Goal: Task Accomplishment & Management: Manage account settings

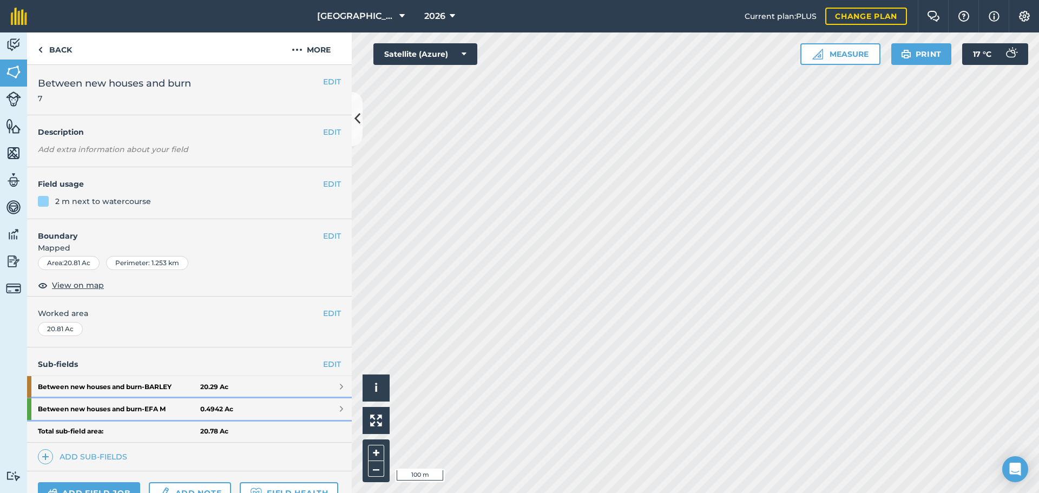
click at [290, 405] on link "Between new houses and burn - EFA M 0.4942 Ac" at bounding box center [189, 409] width 325 height 22
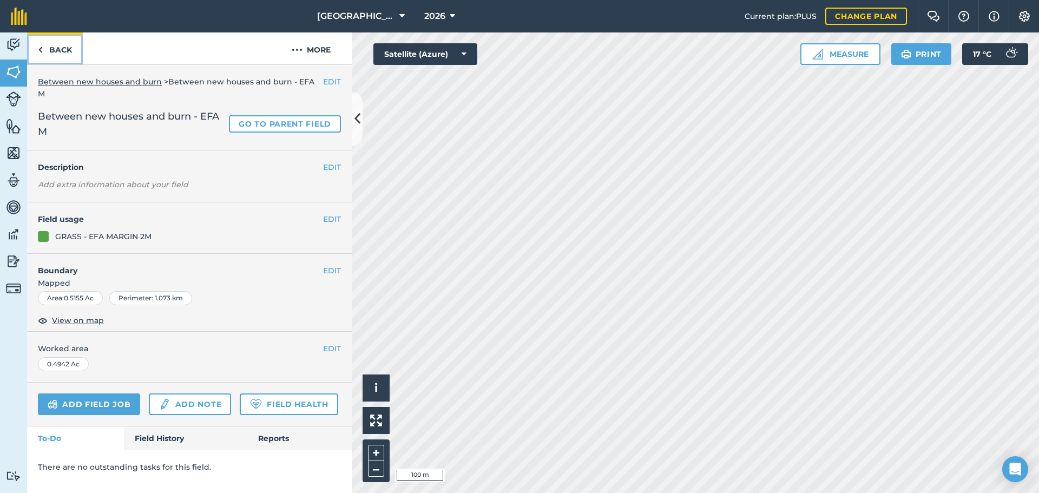
click at [52, 56] on link "Back" at bounding box center [55, 48] width 56 height 32
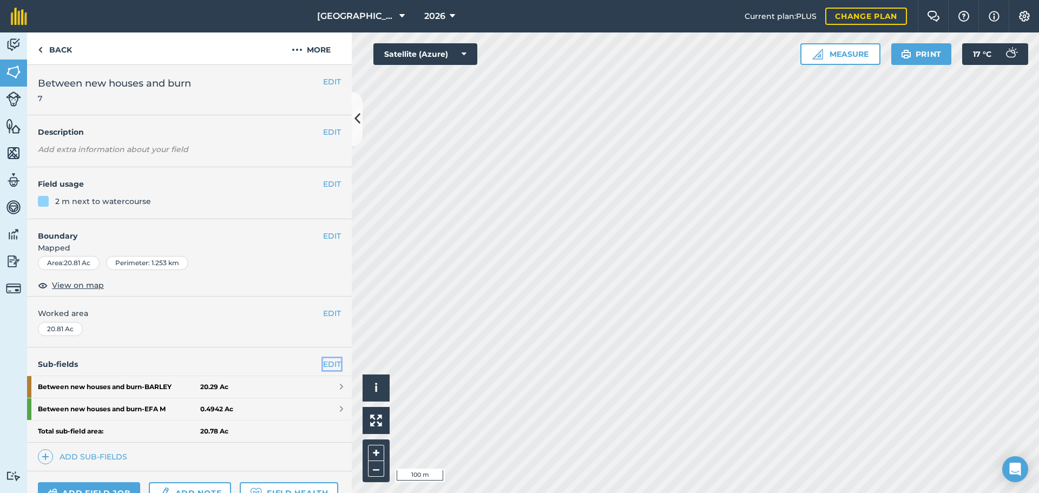
click at [324, 368] on link "EDIT" at bounding box center [332, 364] width 18 height 12
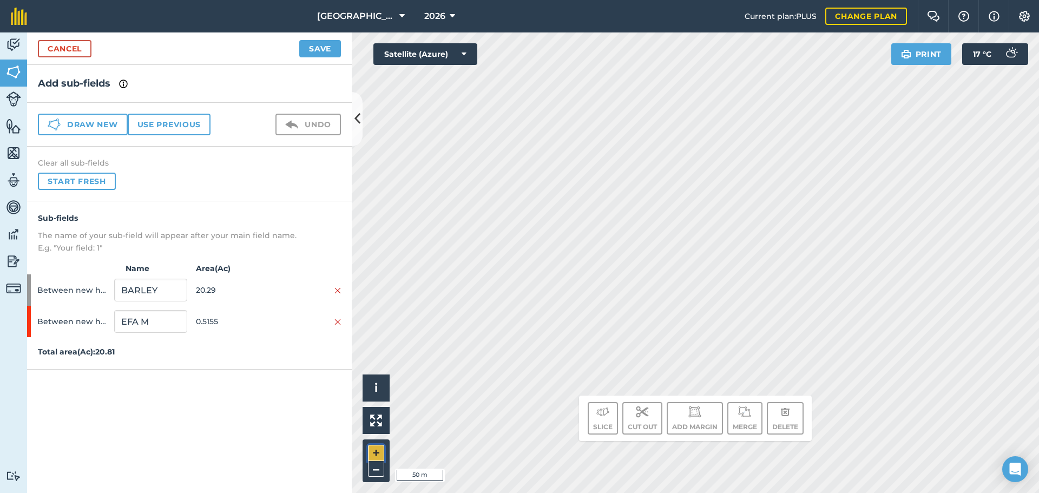
click at [377, 456] on button "+" at bounding box center [376, 453] width 16 height 16
click at [378, 475] on button "–" at bounding box center [376, 469] width 16 height 16
click at [156, 326] on input "EFA M" at bounding box center [150, 321] width 73 height 23
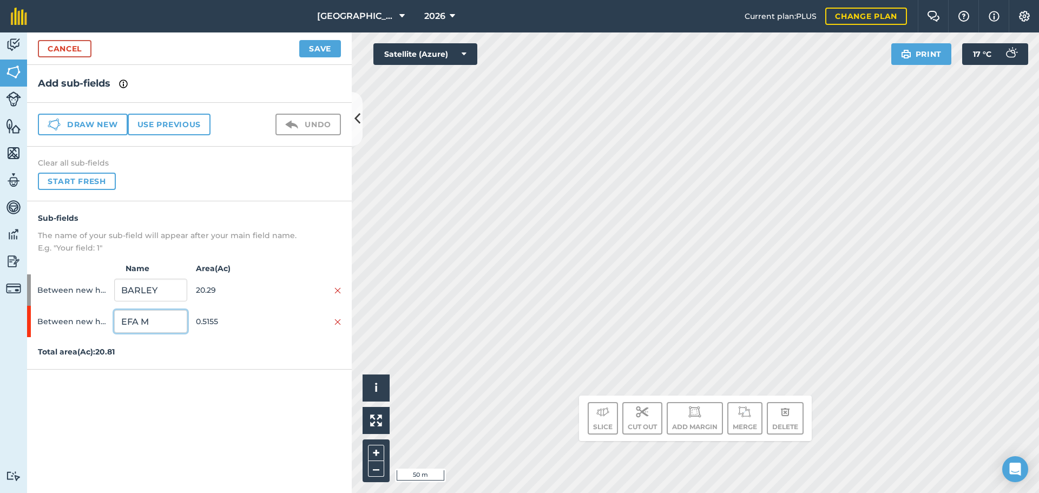
click at [156, 326] on input "EFA M" at bounding box center [150, 321] width 73 height 23
click at [76, 48] on link "Cancel" at bounding box center [65, 48] width 54 height 17
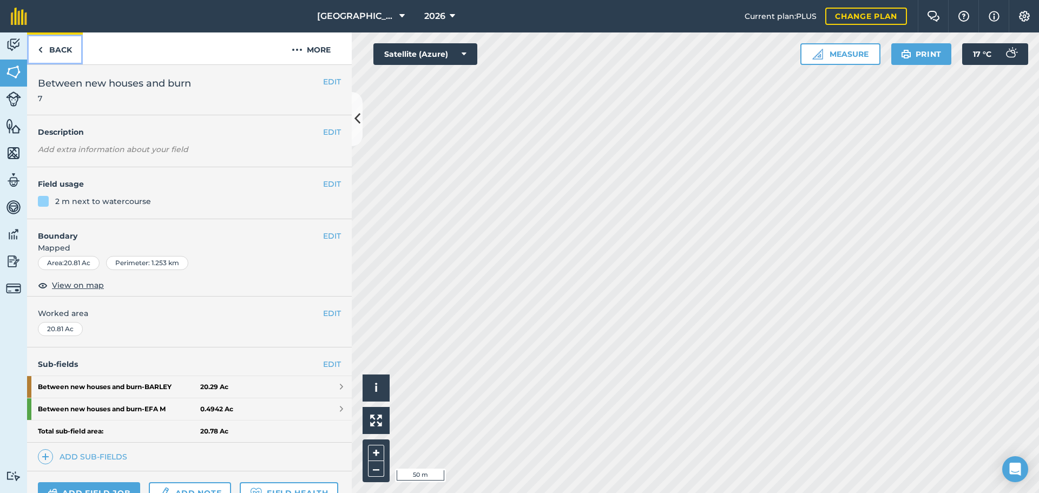
click at [76, 48] on link "Back" at bounding box center [55, 48] width 56 height 32
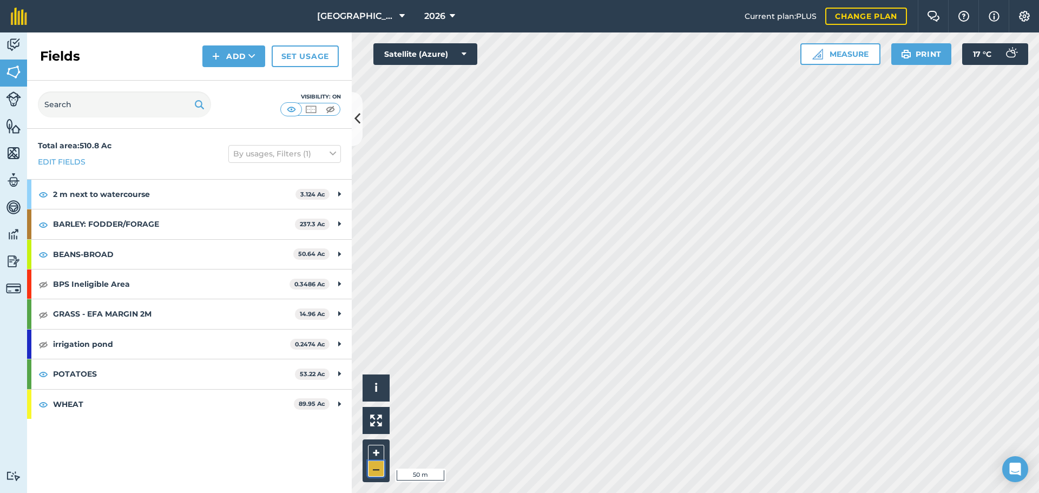
drag, startPoint x: 377, startPoint y: 473, endPoint x: 379, endPoint y: 467, distance: 6.8
click at [377, 473] on button "–" at bounding box center [376, 469] width 16 height 16
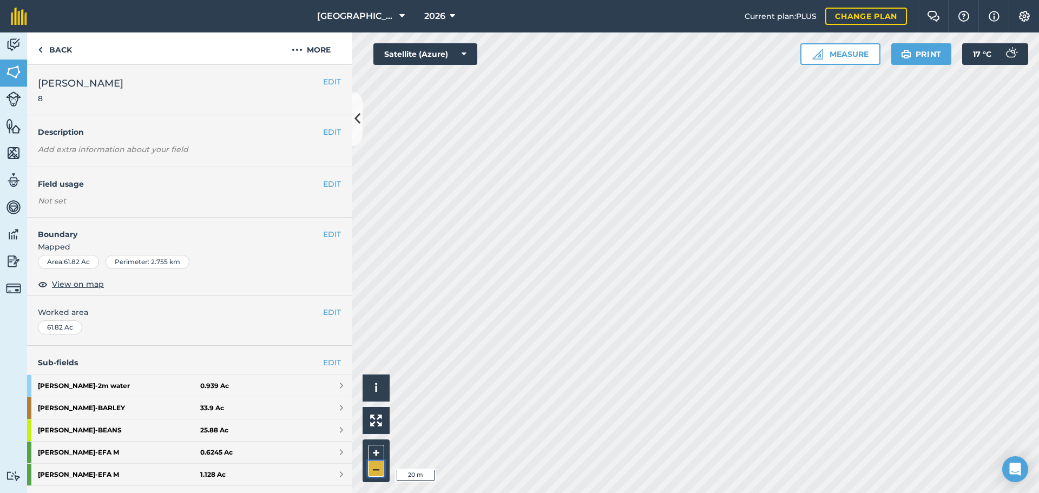
click at [376, 467] on button "–" at bounding box center [376, 469] width 16 height 16
click at [594, 493] on html "[GEOGRAPHIC_DATA] 2026 Current plan : PLUS Change plan Farm Chat Help Info Sett…" at bounding box center [519, 246] width 1039 height 493
click at [323, 360] on link "EDIT" at bounding box center [332, 363] width 18 height 12
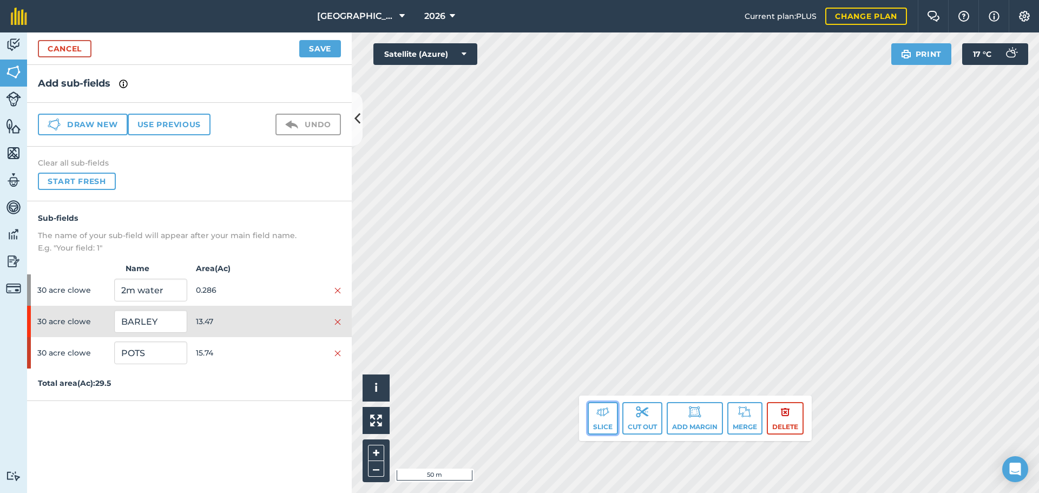
click at [610, 423] on button "Slice" at bounding box center [603, 418] width 30 height 32
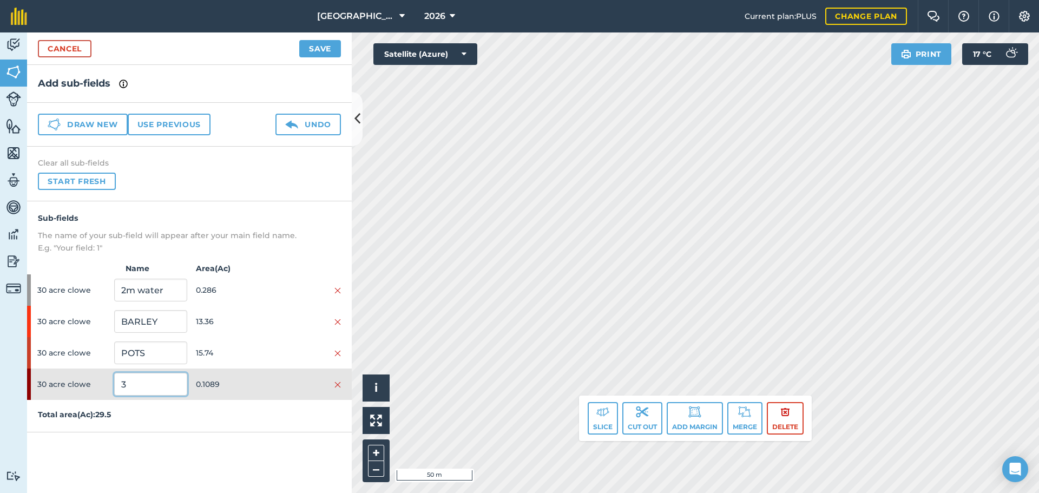
click at [163, 376] on input "3" at bounding box center [150, 384] width 73 height 23
type input "EFA M"
click at [313, 54] on button "Save" at bounding box center [320, 48] width 42 height 17
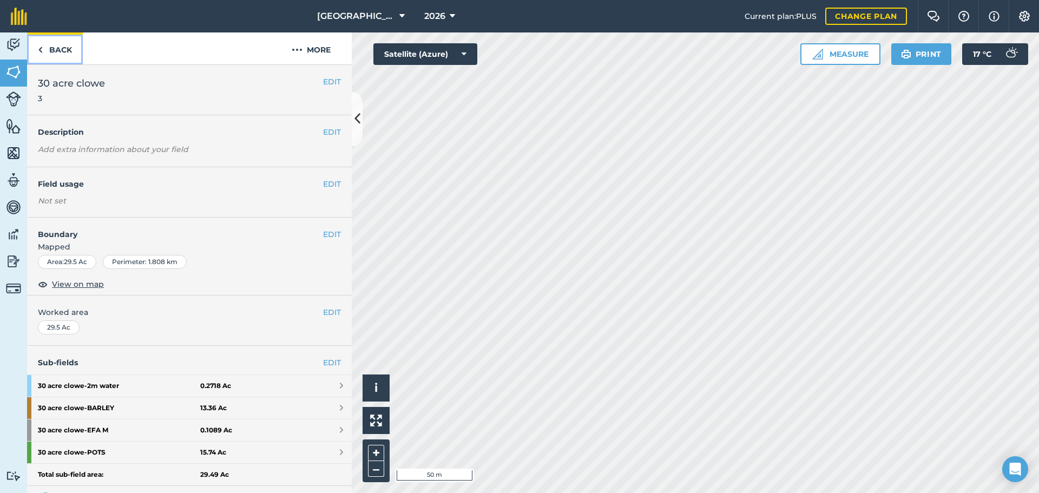
click at [69, 44] on link "Back" at bounding box center [55, 48] width 56 height 32
click at [136, 438] on strong "30 acre clowe - EFA M" at bounding box center [119, 431] width 162 height 22
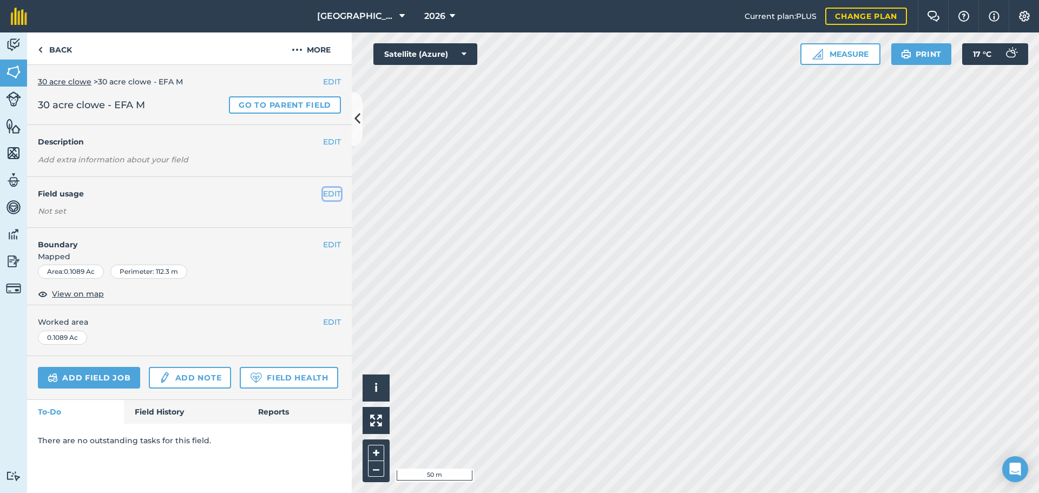
click at [339, 196] on button "EDIT" at bounding box center [332, 194] width 18 height 12
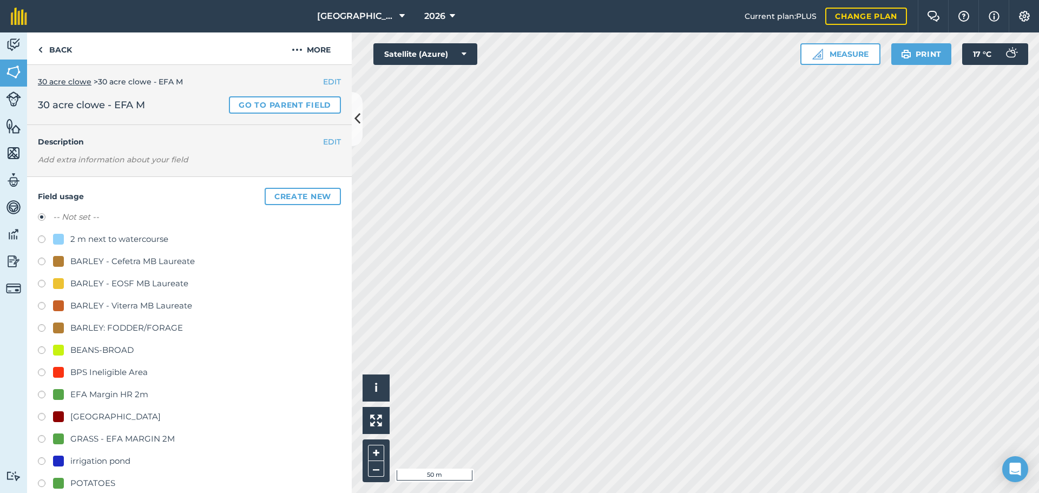
click at [119, 397] on div "EFA Margin HR 2m" at bounding box center [109, 394] width 78 height 13
radio input "true"
radio input "false"
click at [119, 437] on div "GRASS - EFA MARGIN 2M" at bounding box center [122, 439] width 104 height 13
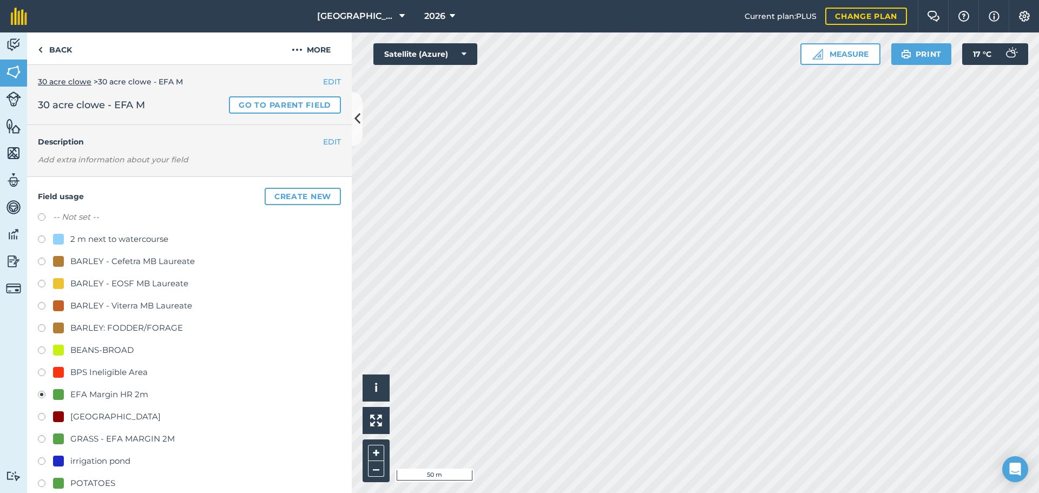
radio input "true"
radio input "false"
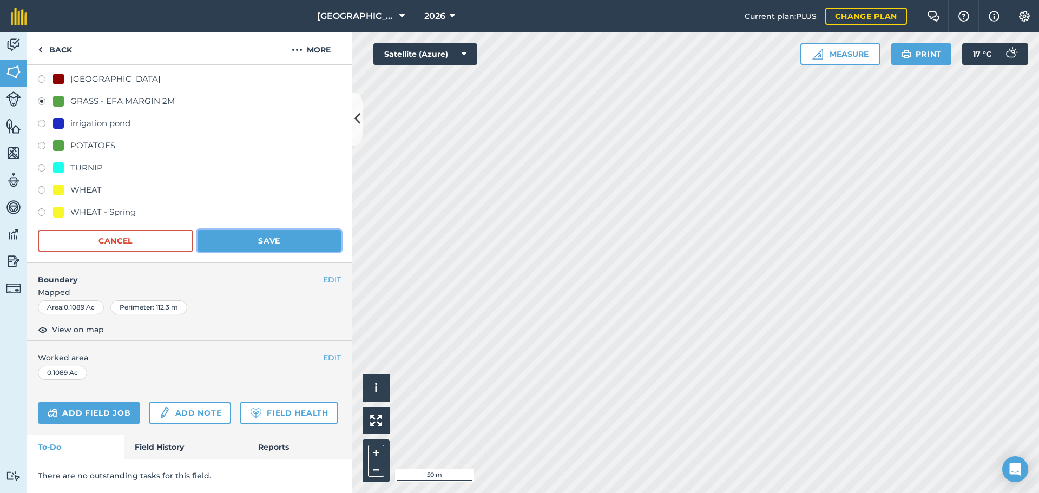
click at [237, 230] on button "Save" at bounding box center [269, 241] width 143 height 22
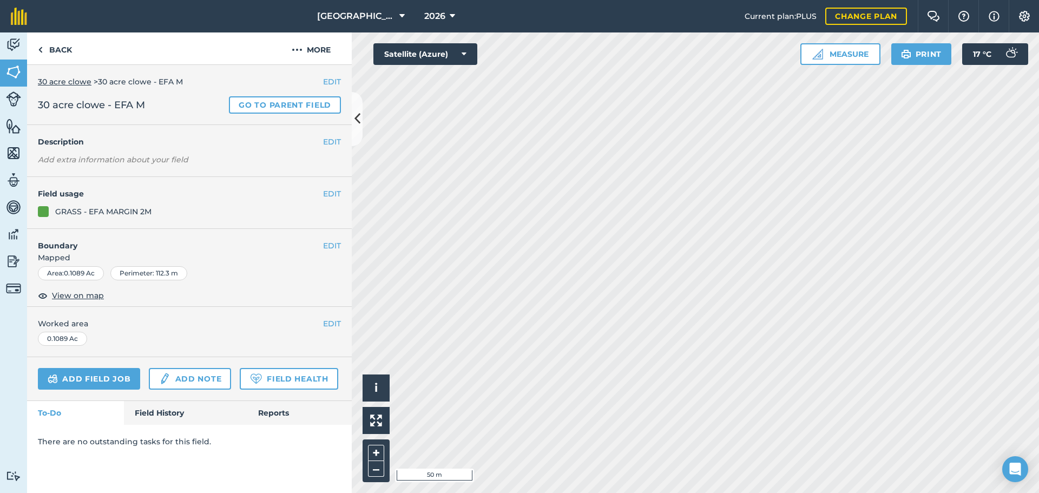
scroll to position [0, 0]
click at [51, 50] on link "Back" at bounding box center [55, 48] width 56 height 32
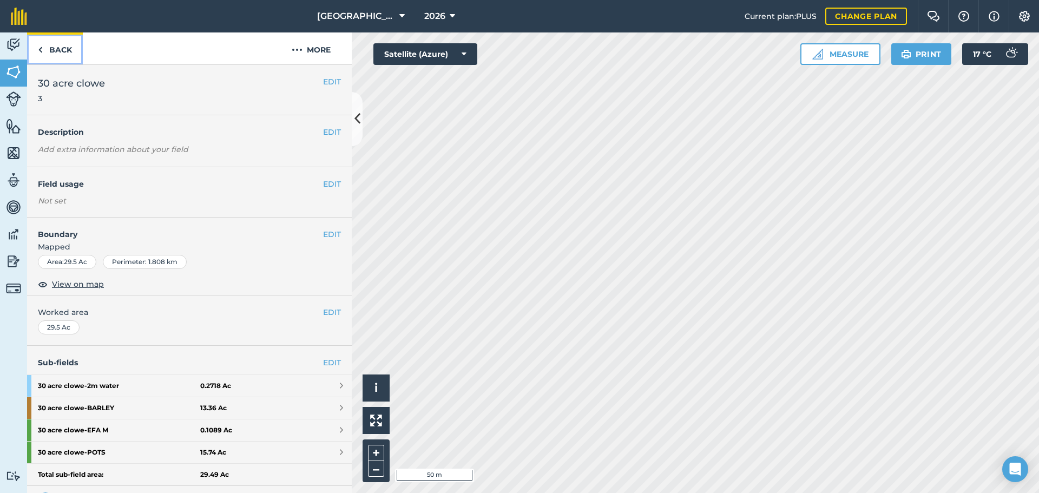
click at [54, 53] on link "Back" at bounding box center [55, 48] width 56 height 32
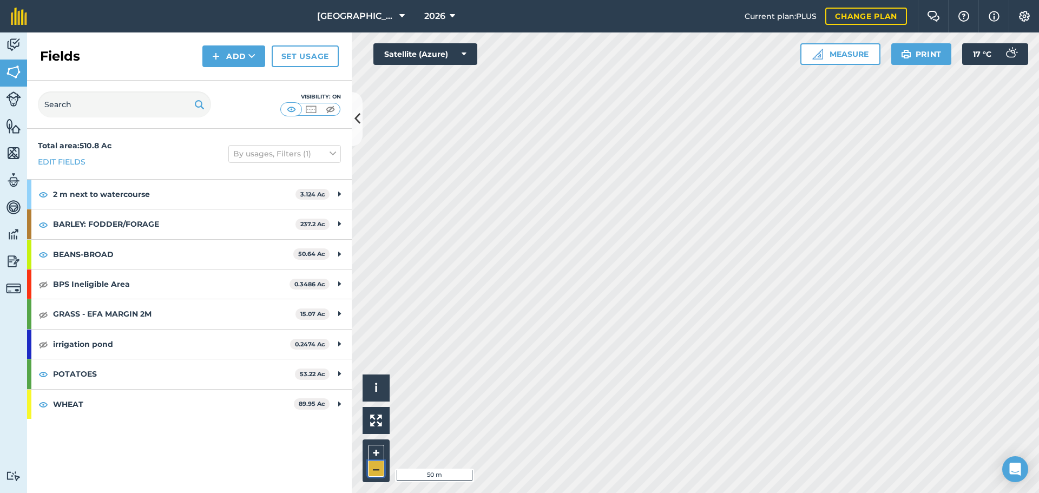
click at [375, 463] on button "–" at bounding box center [376, 469] width 16 height 16
